Goal: Transaction & Acquisition: Book appointment/travel/reservation

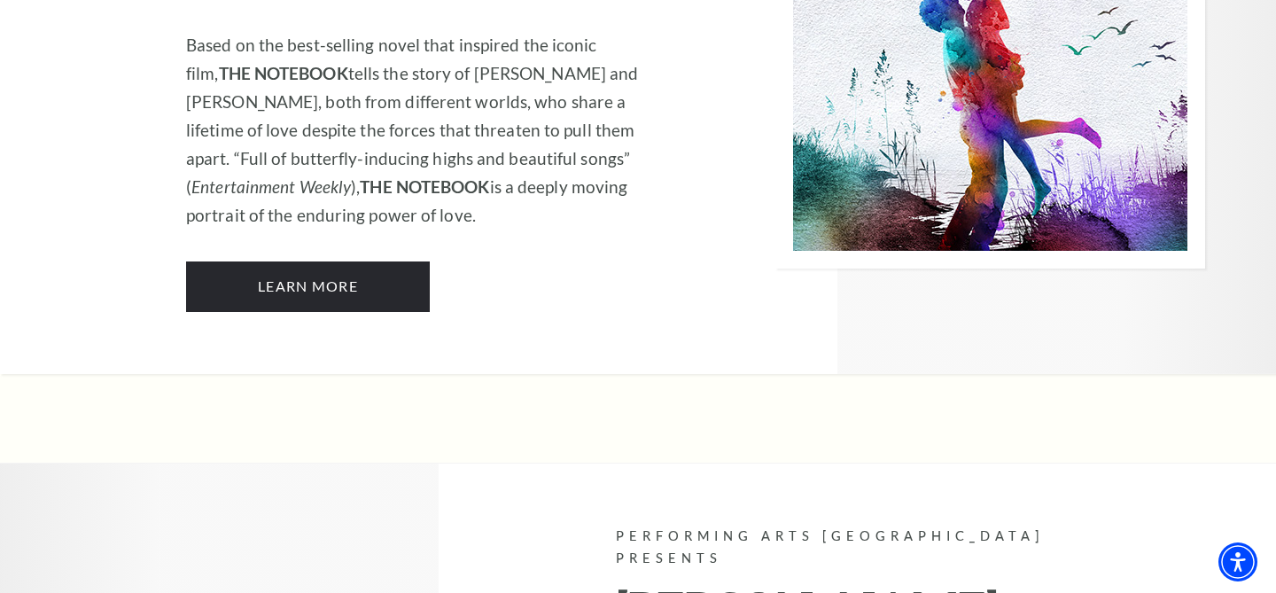
scroll to position [11557, 0]
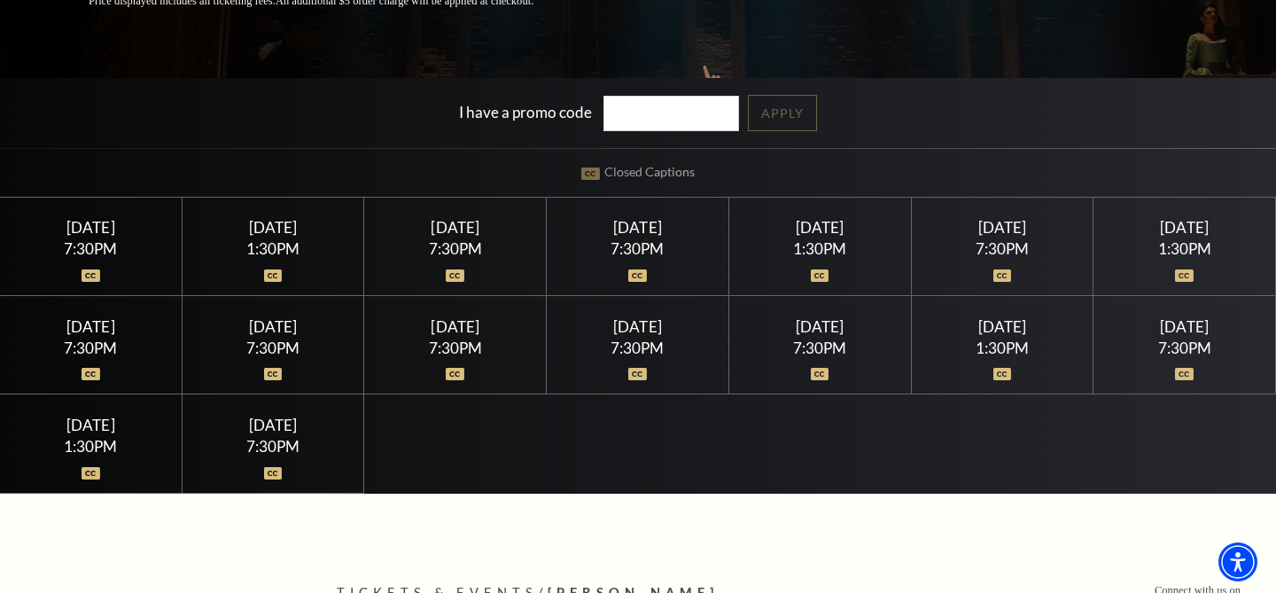
scroll to position [387, 0]
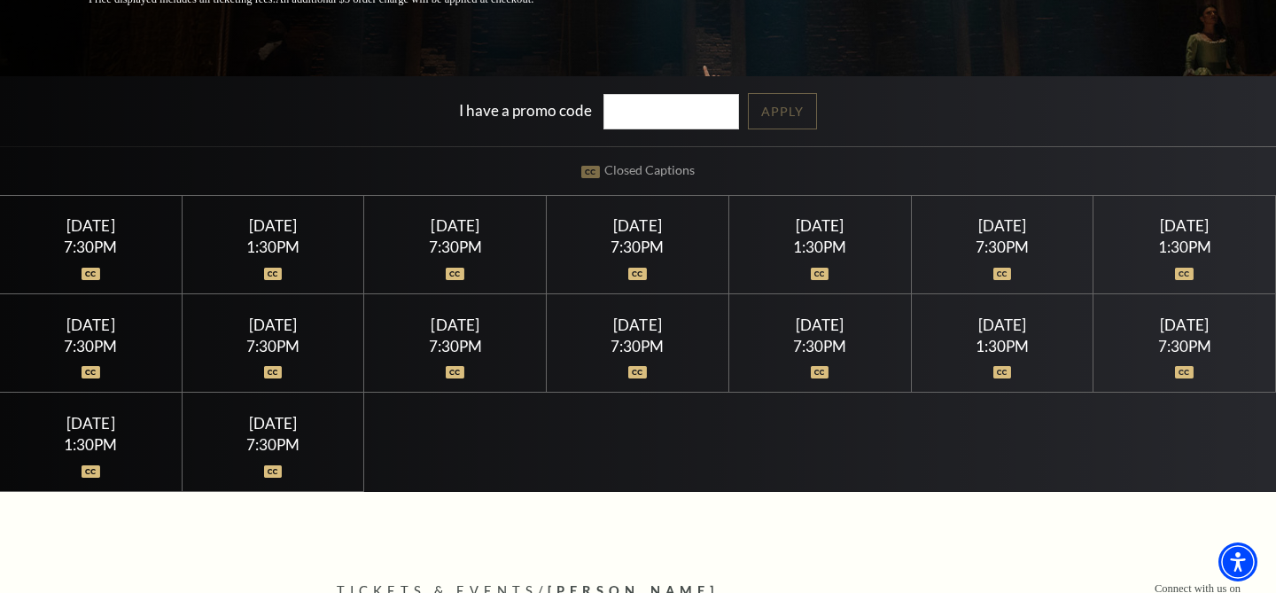
click at [1016, 235] on div "Saturday July 18 7:30PM" at bounding box center [1003, 245] width 183 height 98
click at [981, 246] on div "7:30PM" at bounding box center [1001, 246] width 139 height 15
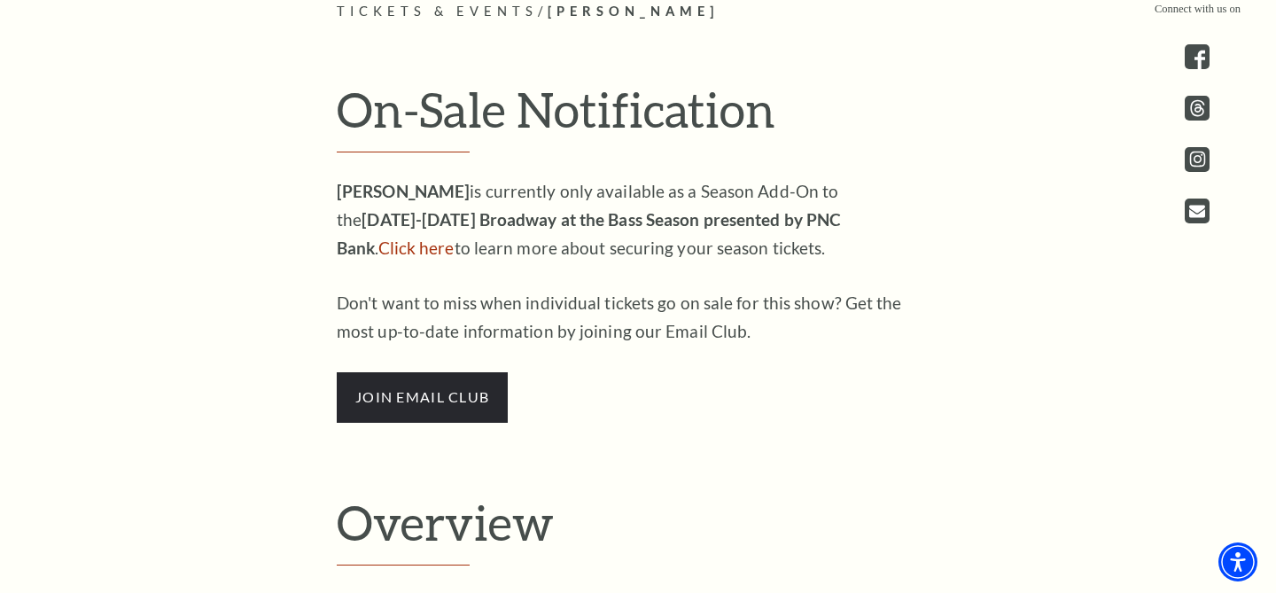
scroll to position [955, 0]
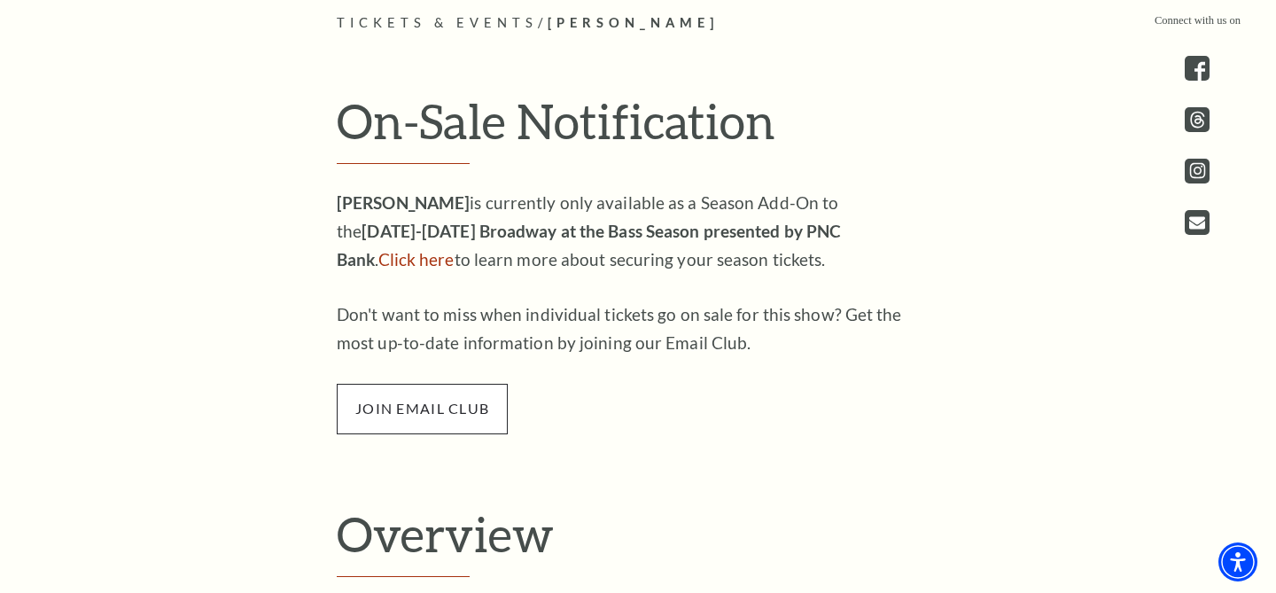
click at [450, 408] on span "join email club" at bounding box center [422, 409] width 171 height 50
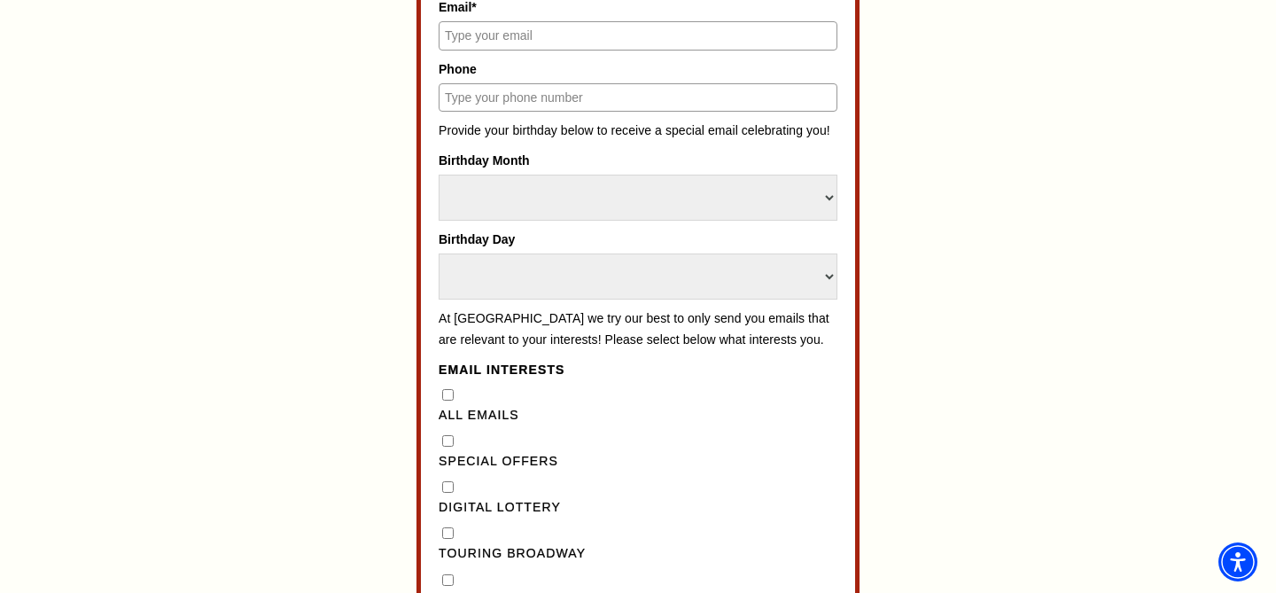
scroll to position [1157, 0]
